Goal: Task Accomplishment & Management: Use online tool/utility

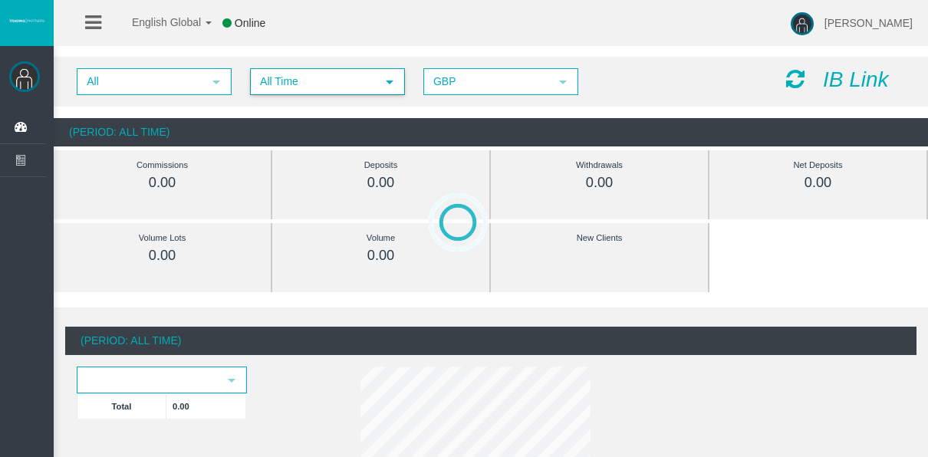
click at [352, 83] on span "All Time" at bounding box center [314, 82] width 124 height 24
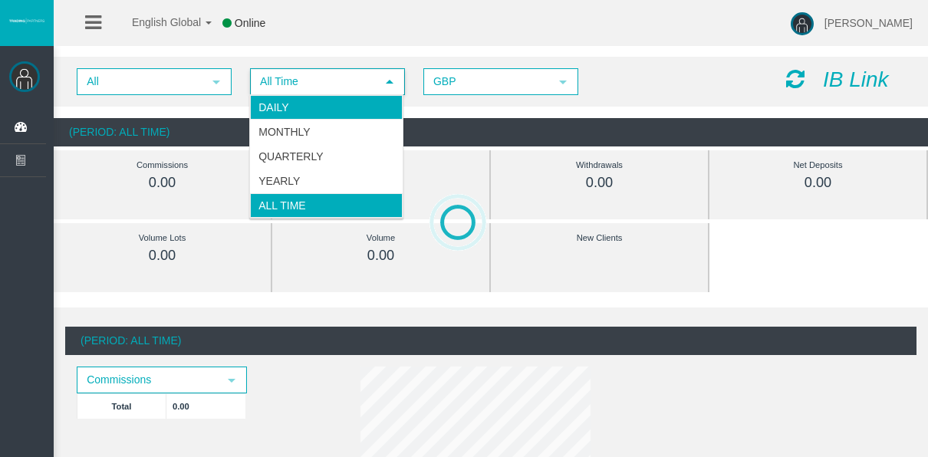
drag, startPoint x: 341, startPoint y: 124, endPoint x: 341, endPoint y: 106, distance: 18.4
click at [341, 106] on ul "Daily Monthly Quarterly Yearly All Time" at bounding box center [326, 156] width 153 height 123
click at [341, 106] on li "Daily" at bounding box center [326, 107] width 153 height 25
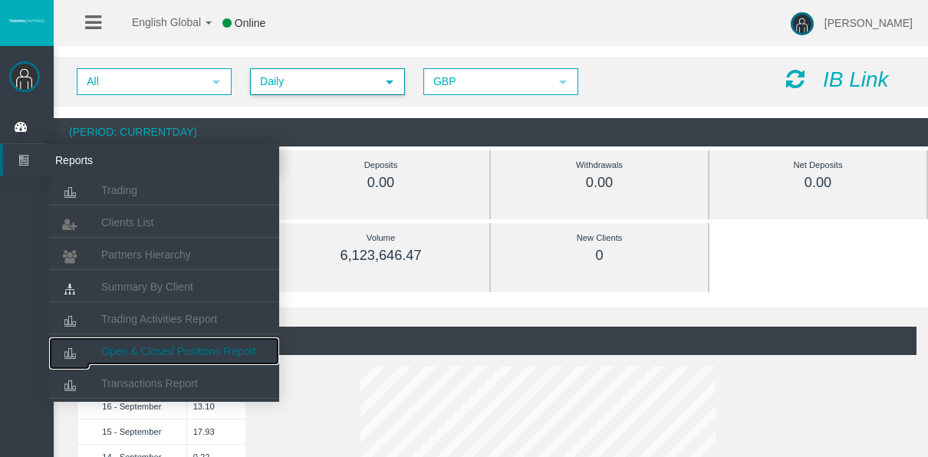
click at [155, 353] on span "Open & Closed Positions Report" at bounding box center [178, 351] width 155 height 12
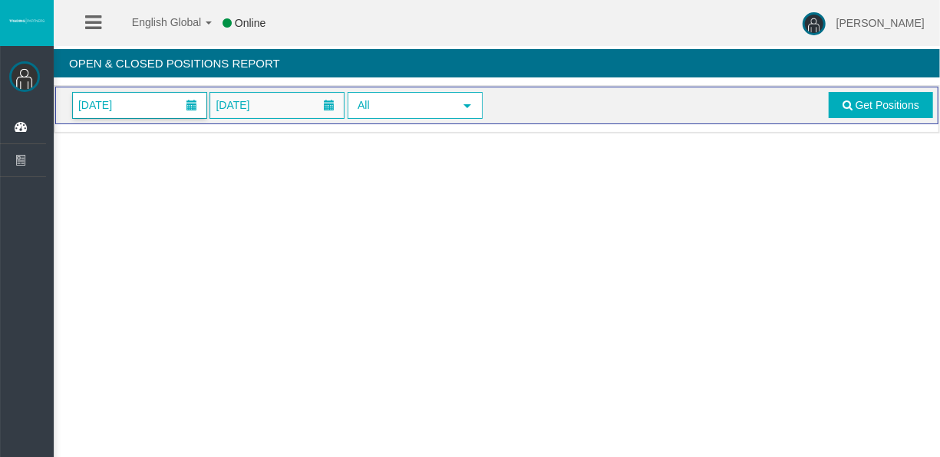
click at [183, 101] on span at bounding box center [192, 106] width 28 height 24
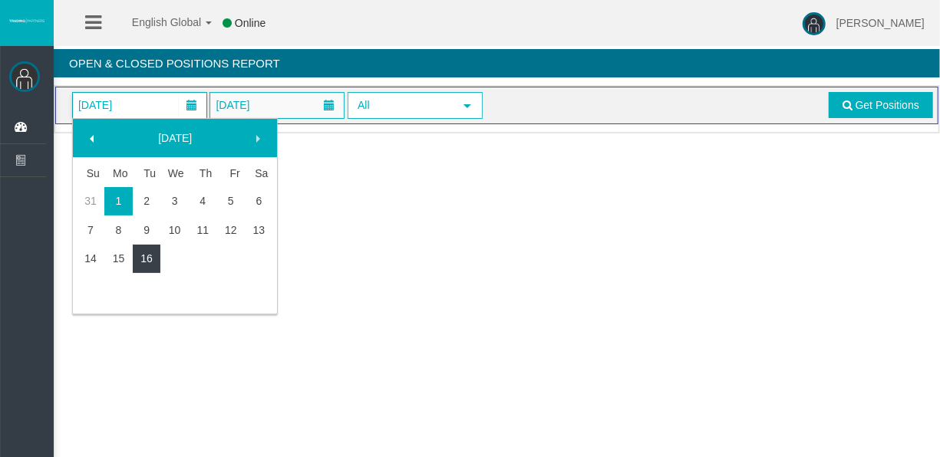
click at [156, 249] on link "16" at bounding box center [147, 259] width 28 height 28
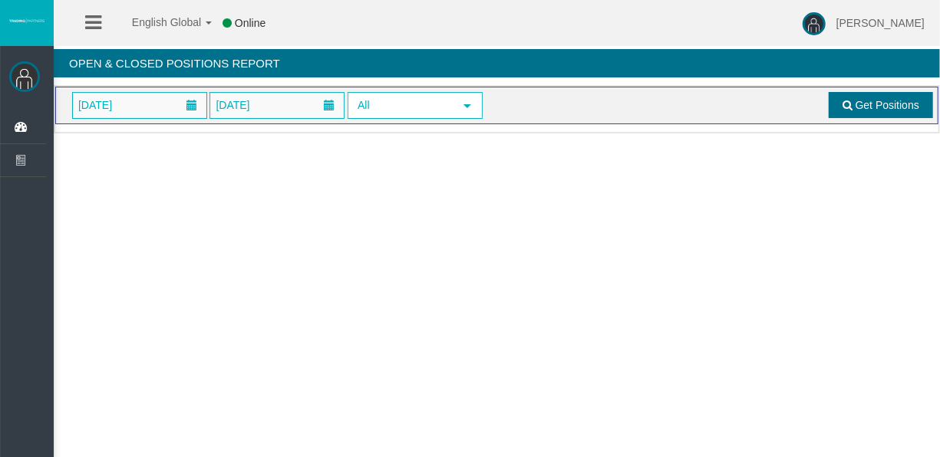
click at [843, 103] on span at bounding box center [847, 105] width 10 height 11
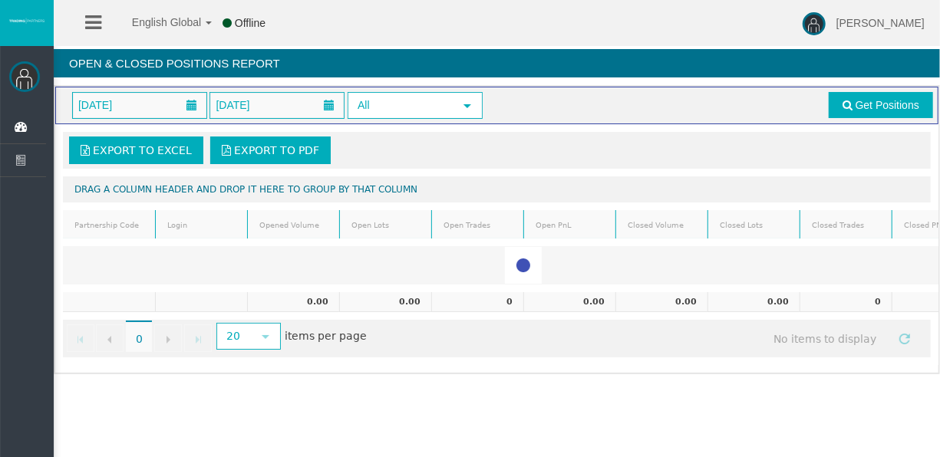
drag, startPoint x: 782, startPoint y: 121, endPoint x: 664, endPoint y: 176, distance: 129.4
click at [664, 176] on div "Export to Excel Export to PDF Drag a column header and drop it here to group by…" at bounding box center [496, 244] width 883 height 241
copy div
click at [618, 134] on div "Export to Excel Export to PDF" at bounding box center [497, 150] width 868 height 37
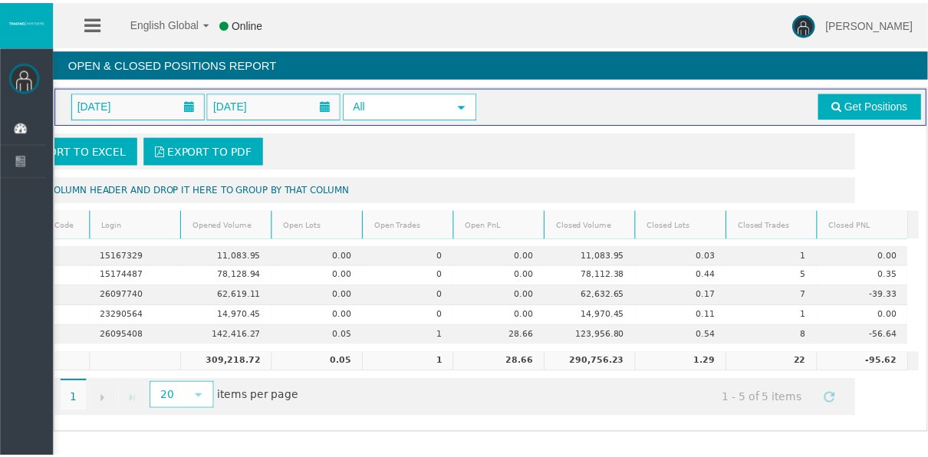
scroll to position [0, 76]
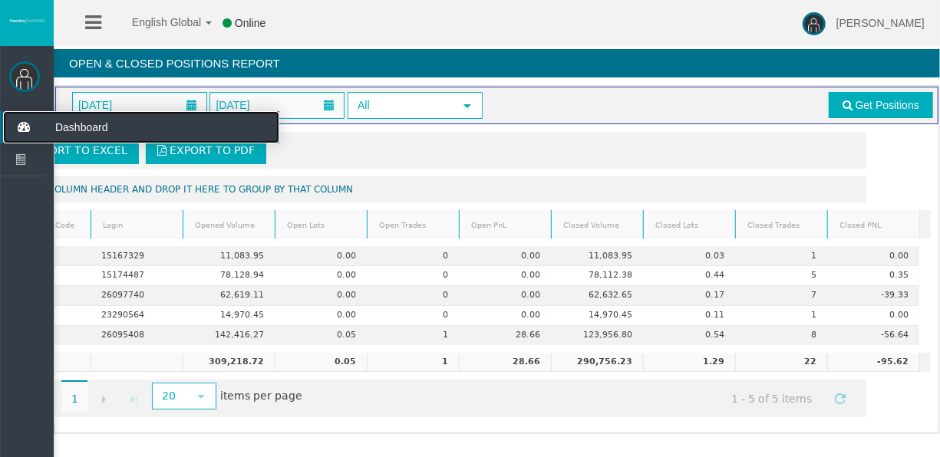
click at [33, 121] on icon at bounding box center [23, 127] width 41 height 32
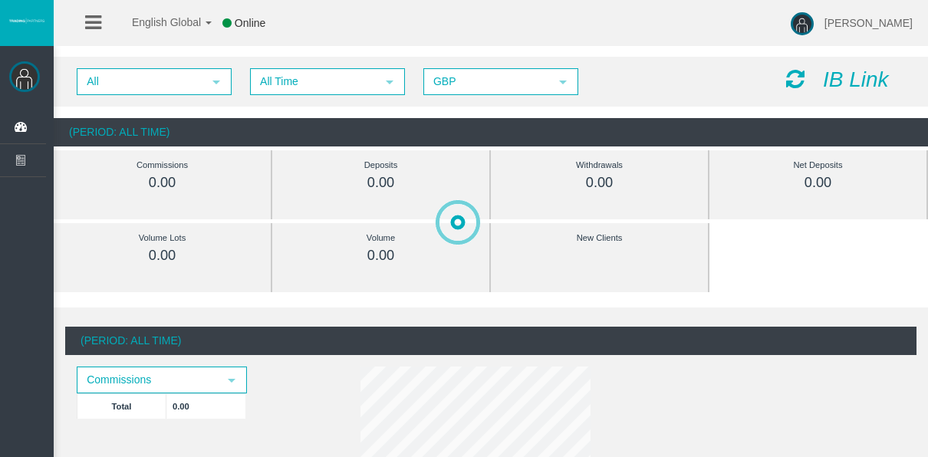
click at [268, 86] on span "All Time" at bounding box center [314, 82] width 124 height 24
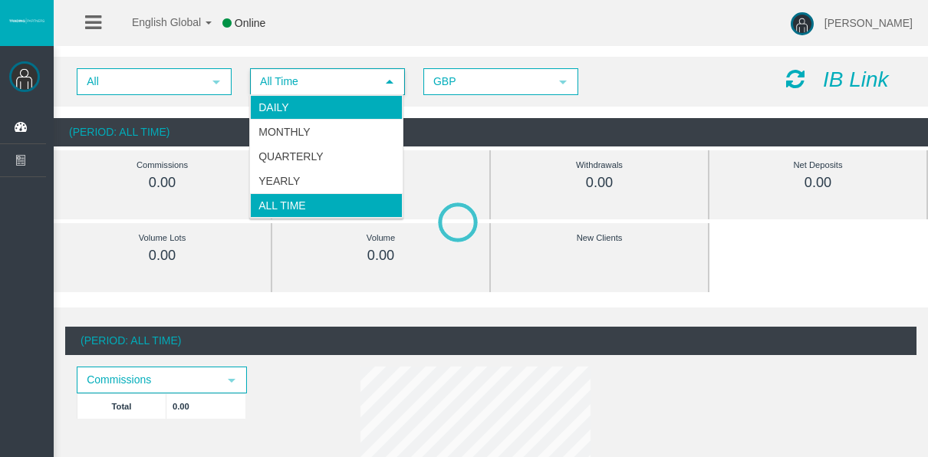
click at [303, 108] on li "Daily" at bounding box center [326, 107] width 153 height 25
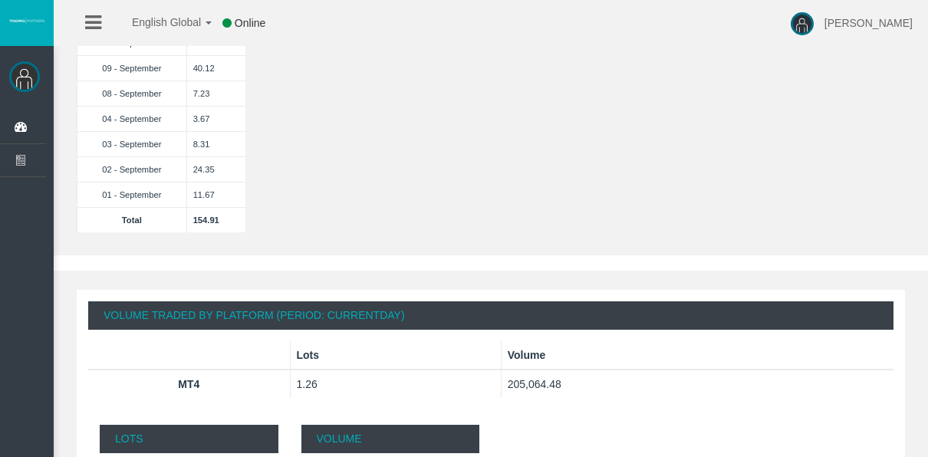
scroll to position [614, 0]
